Goal: Information Seeking & Learning: Understand process/instructions

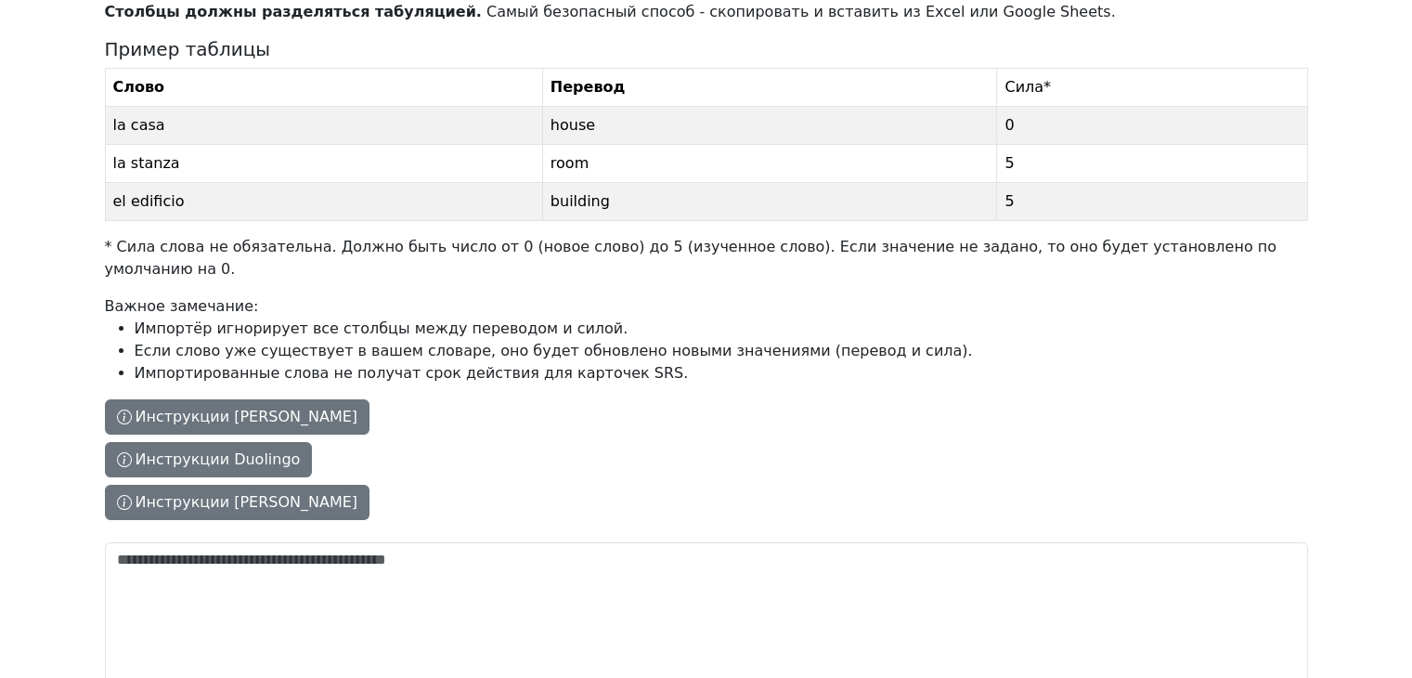
scroll to position [275, 0]
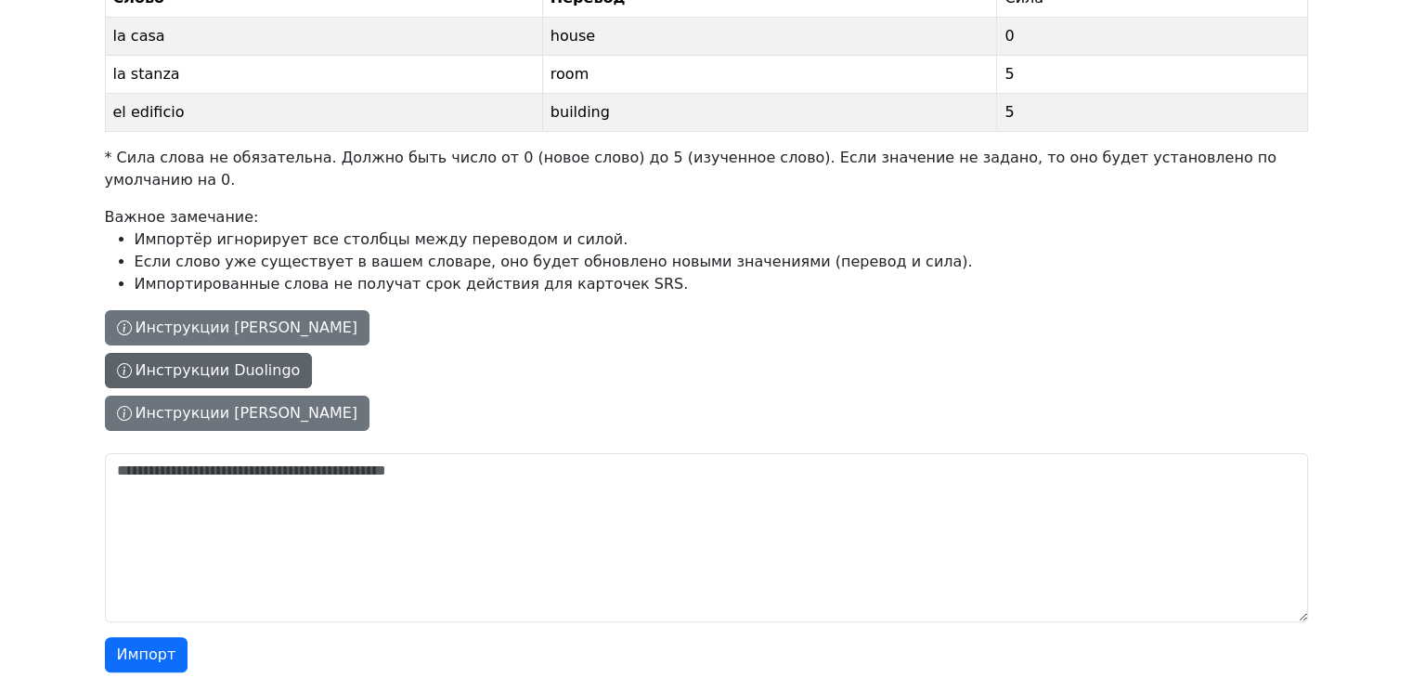
click at [193, 353] on button "Инструкции Duolingo" at bounding box center [209, 370] width 208 height 35
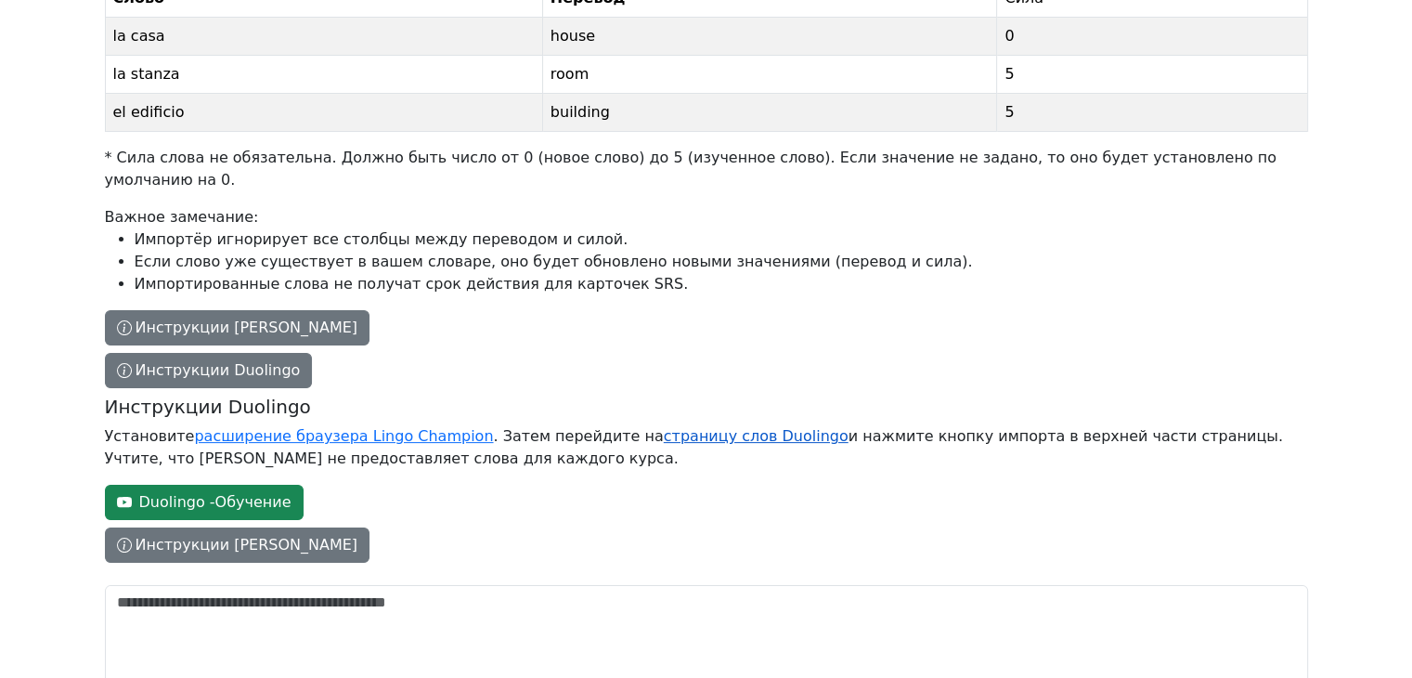
click at [664, 427] on link "страницу слов Duolingo" at bounding box center [756, 436] width 185 height 18
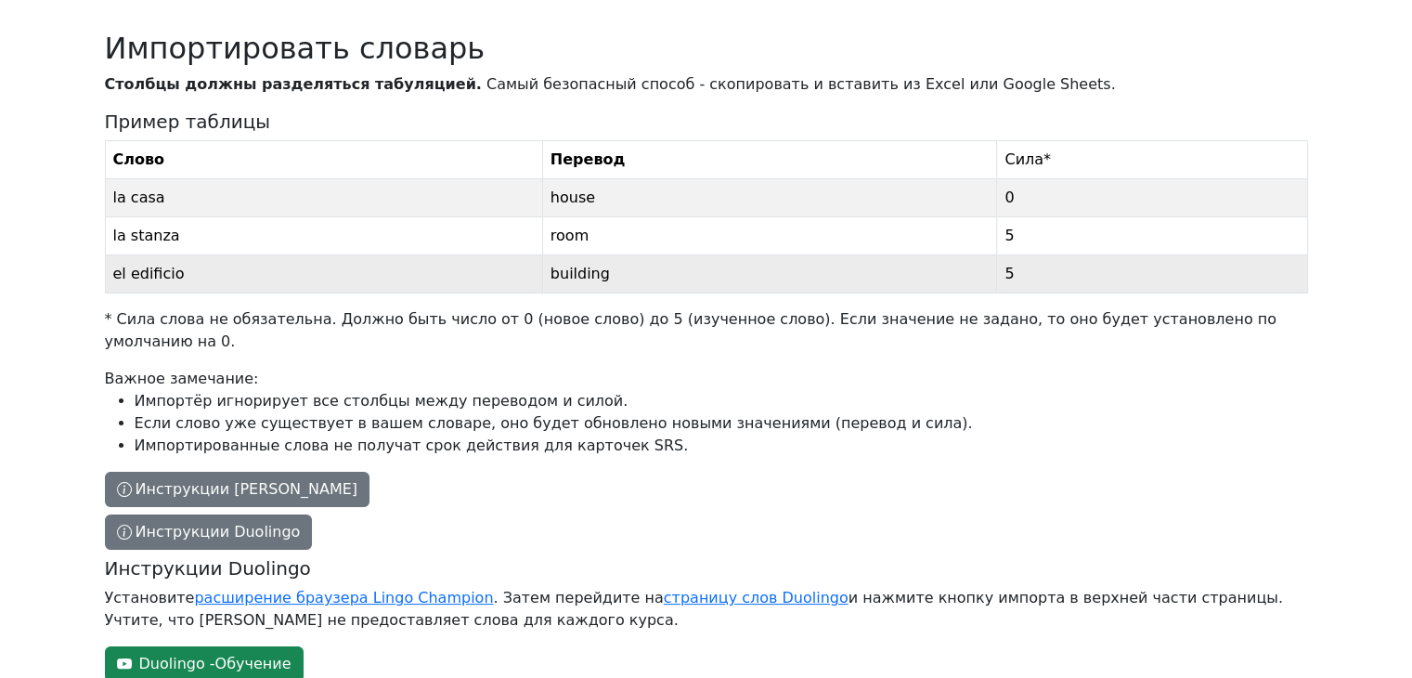
scroll to position [0, 0]
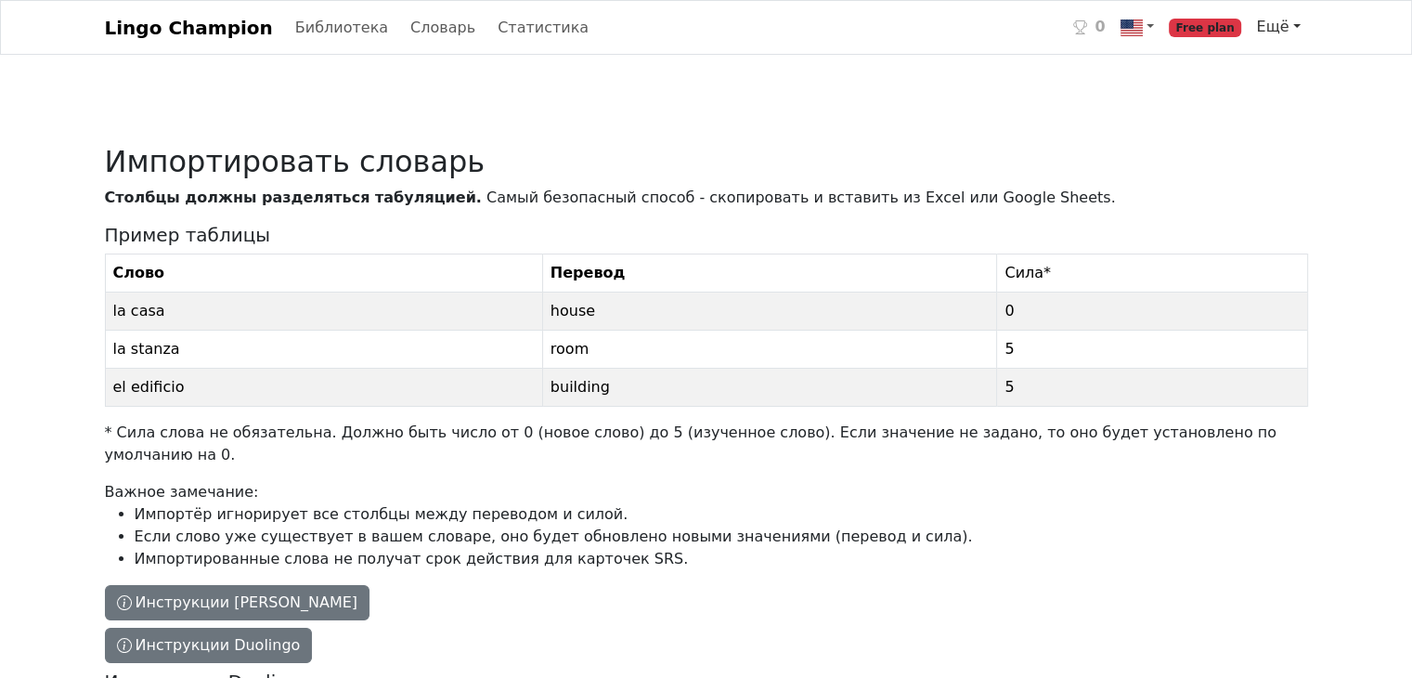
click at [1297, 26] on link "Ещё" at bounding box center [1278, 26] width 58 height 37
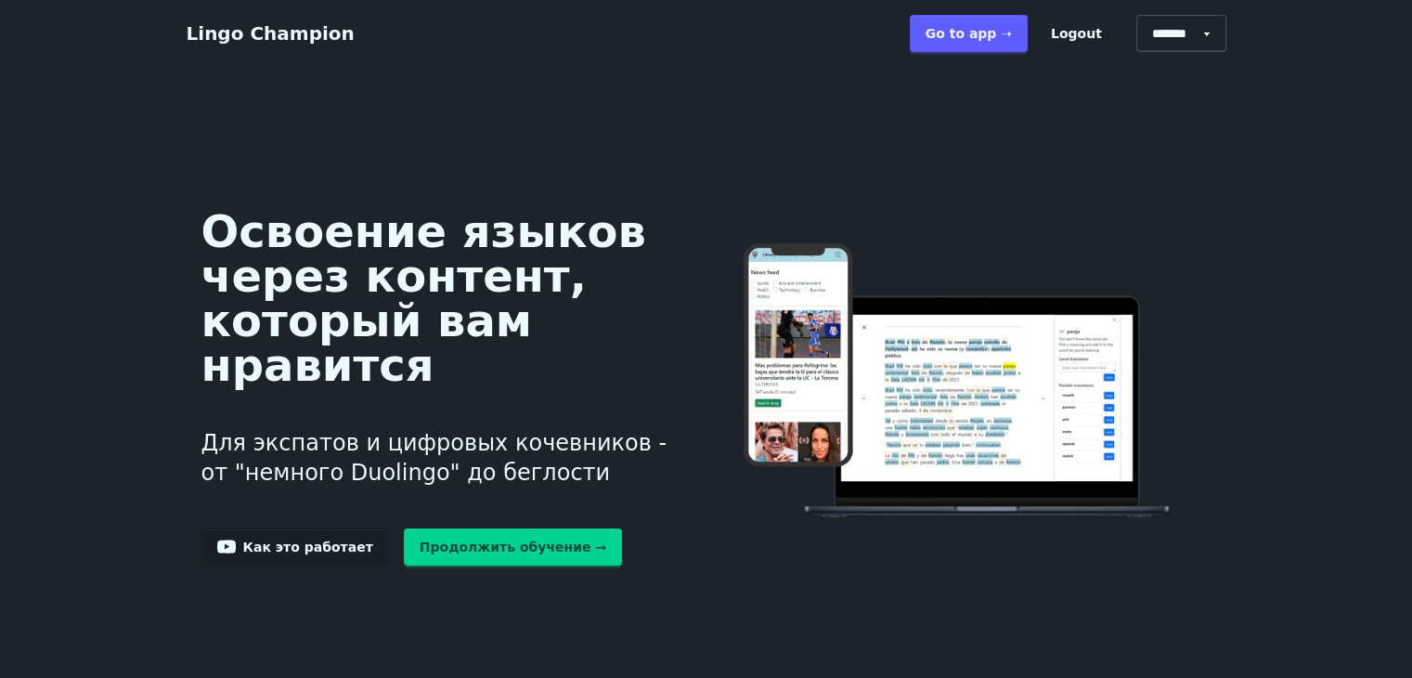
click at [977, 32] on link "Go to app ➝" at bounding box center [969, 33] width 118 height 37
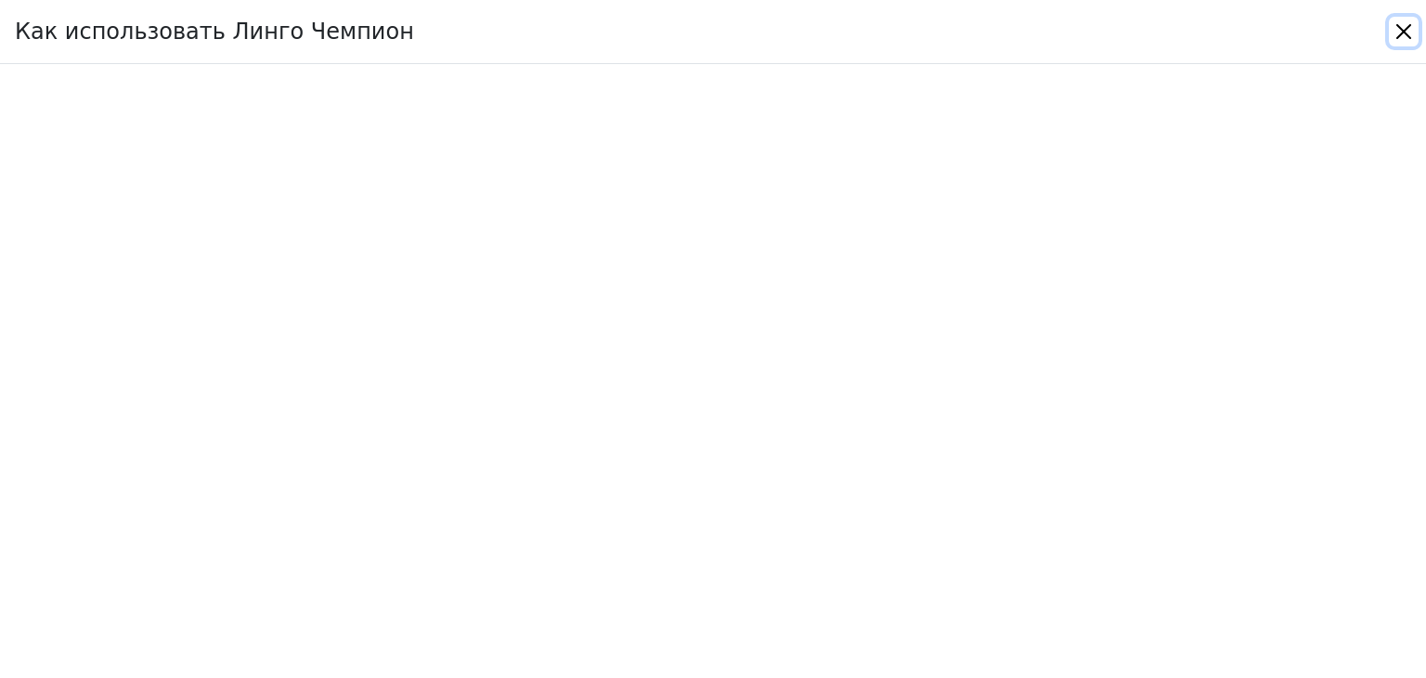
click at [1400, 33] on button "Close" at bounding box center [1404, 32] width 30 height 30
